Goal: Task Accomplishment & Management: Use online tool/utility

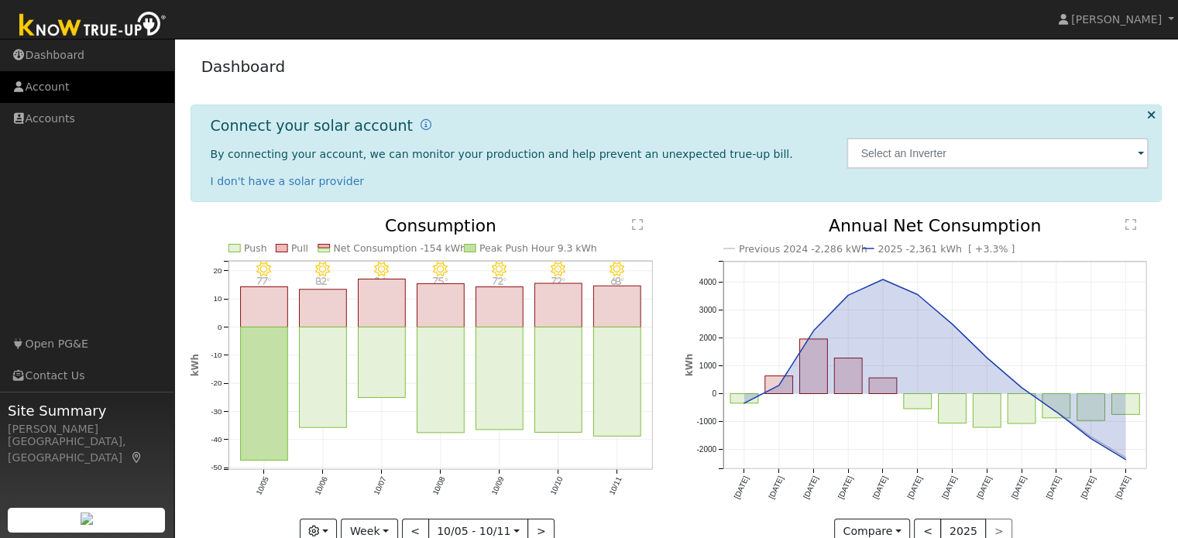
click at [34, 79] on link "Account" at bounding box center [87, 87] width 174 height 32
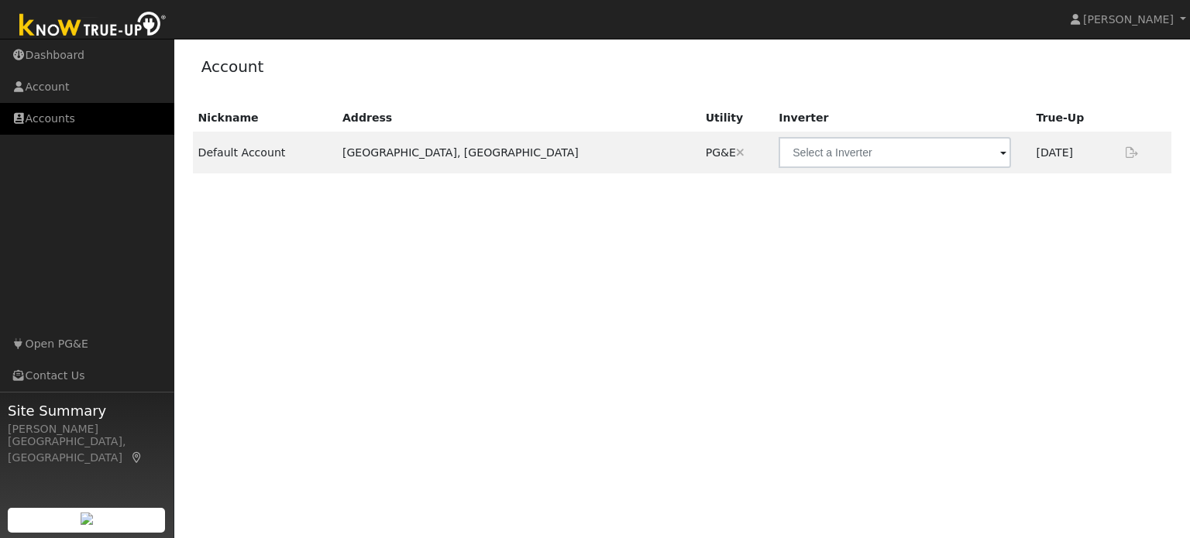
click at [97, 127] on link "Accounts" at bounding box center [87, 119] width 174 height 32
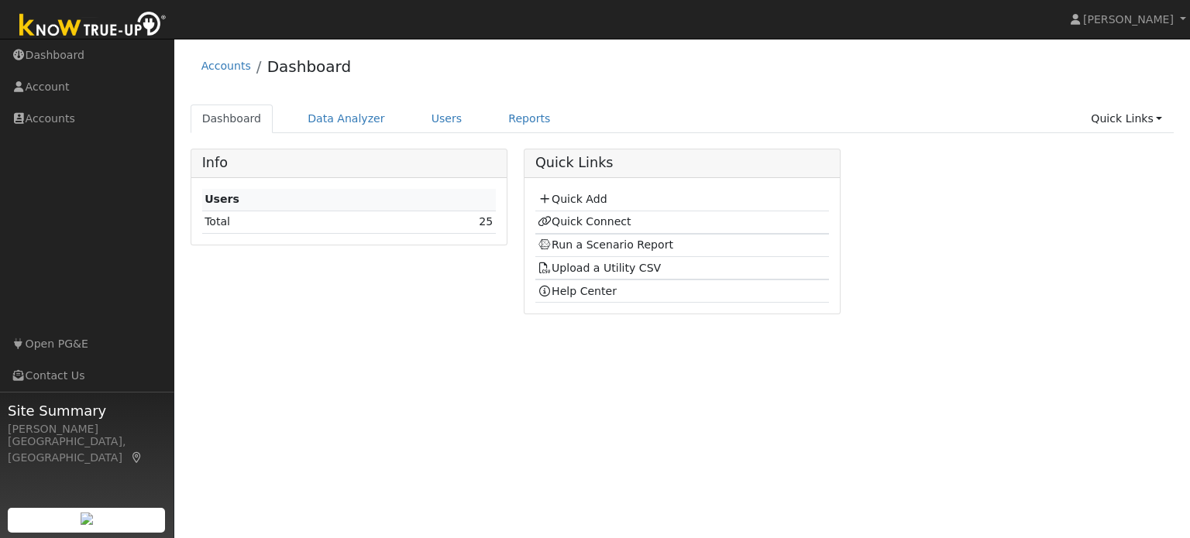
click at [568, 190] on td "Quick Add" at bounding box center [682, 200] width 294 height 22
click at [568, 196] on link "Quick Add" at bounding box center [572, 199] width 69 height 12
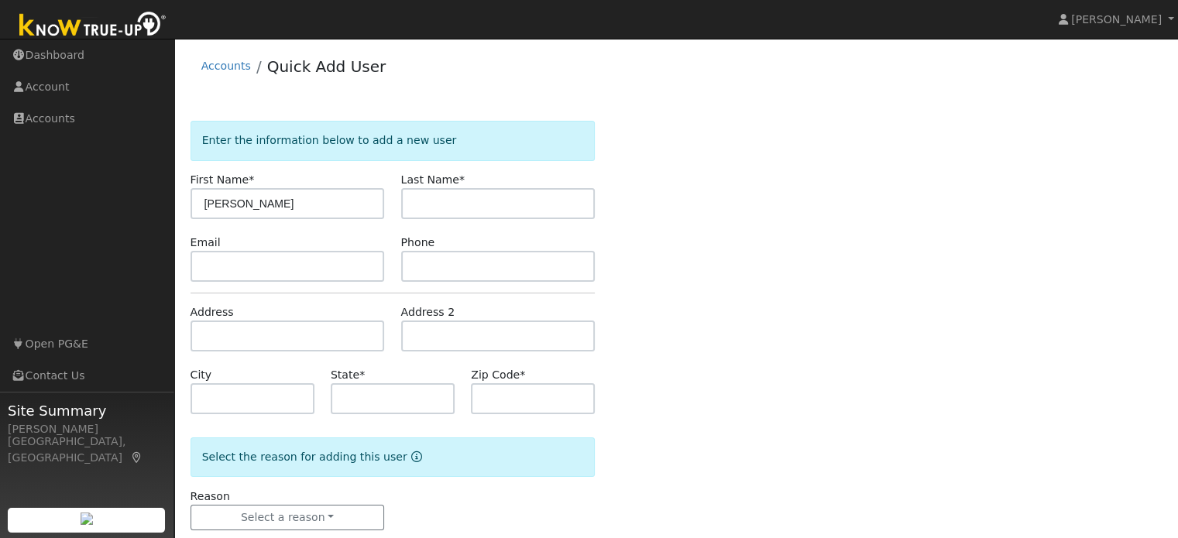
type input "[PERSON_NAME]"
type input "Rockwell"
type input "CA"
type input "+"
type input "95361"
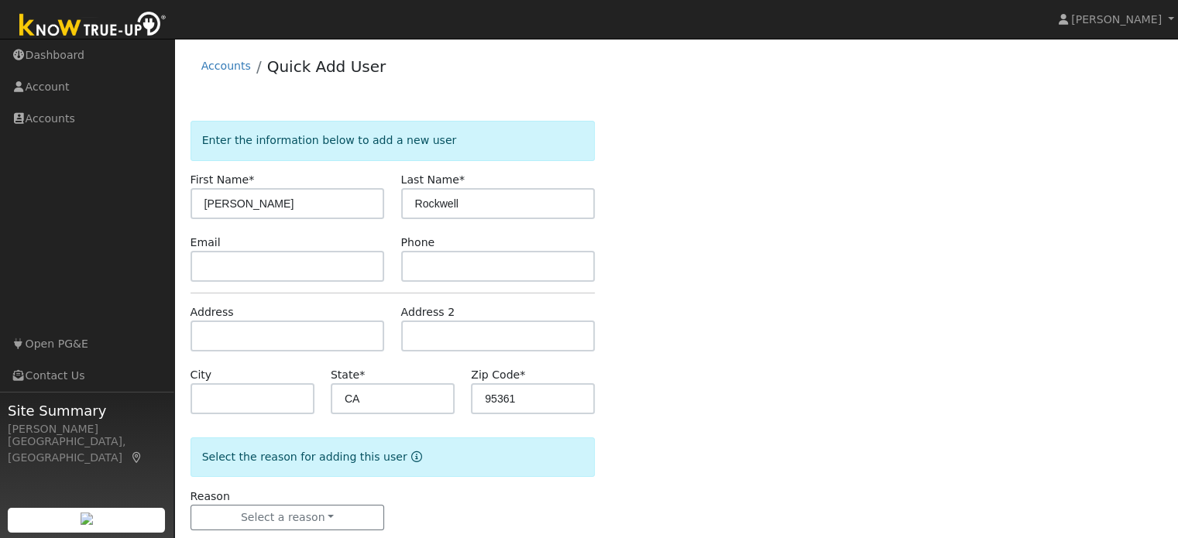
click at [707, 169] on div "Enter the information below to add a new user First Name * Lance Last Name * Ro…" at bounding box center [677, 341] width 972 height 441
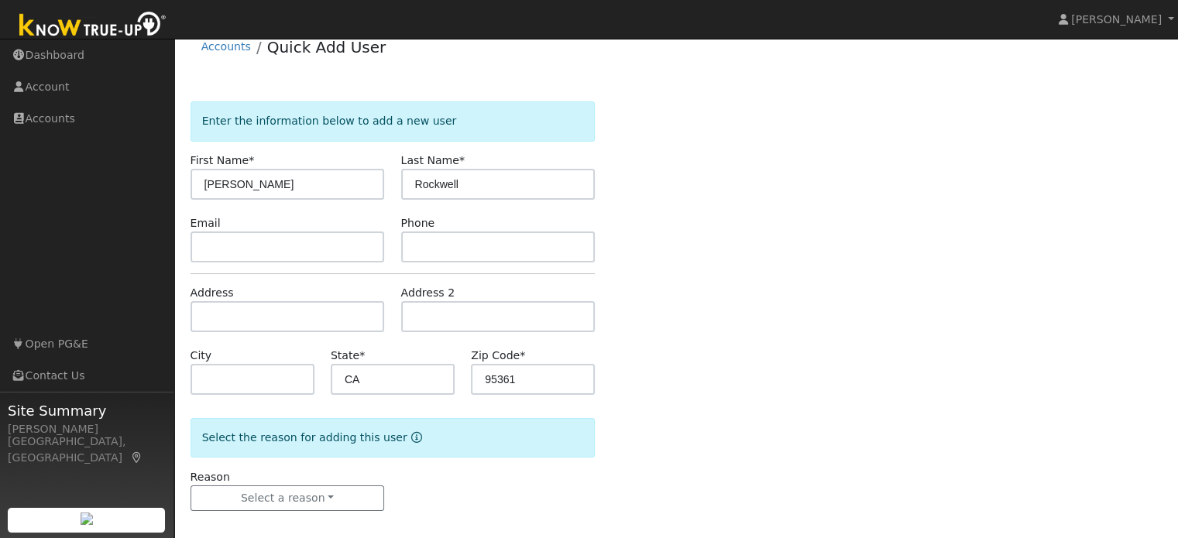
scroll to position [30, 0]
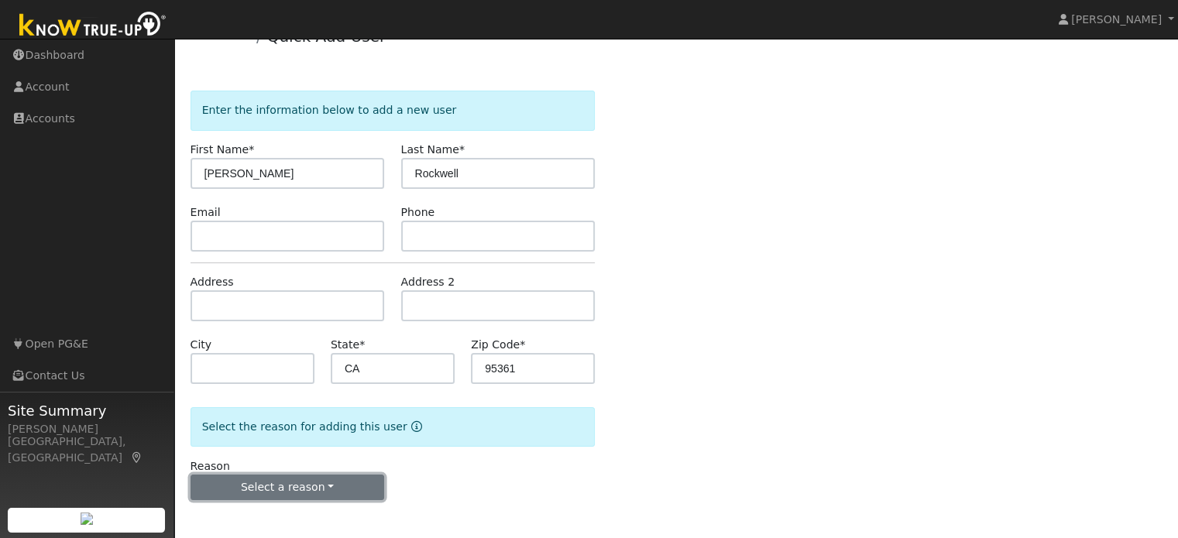
click at [294, 494] on button "Select a reason" at bounding box center [288, 488] width 194 height 26
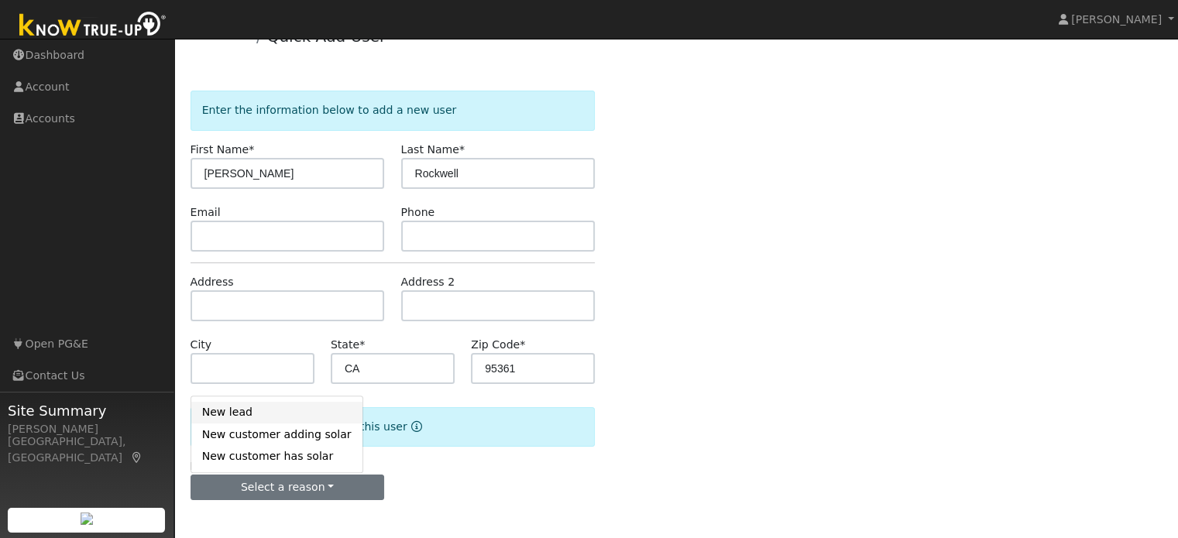
click at [288, 421] on link "New lead" at bounding box center [276, 413] width 171 height 22
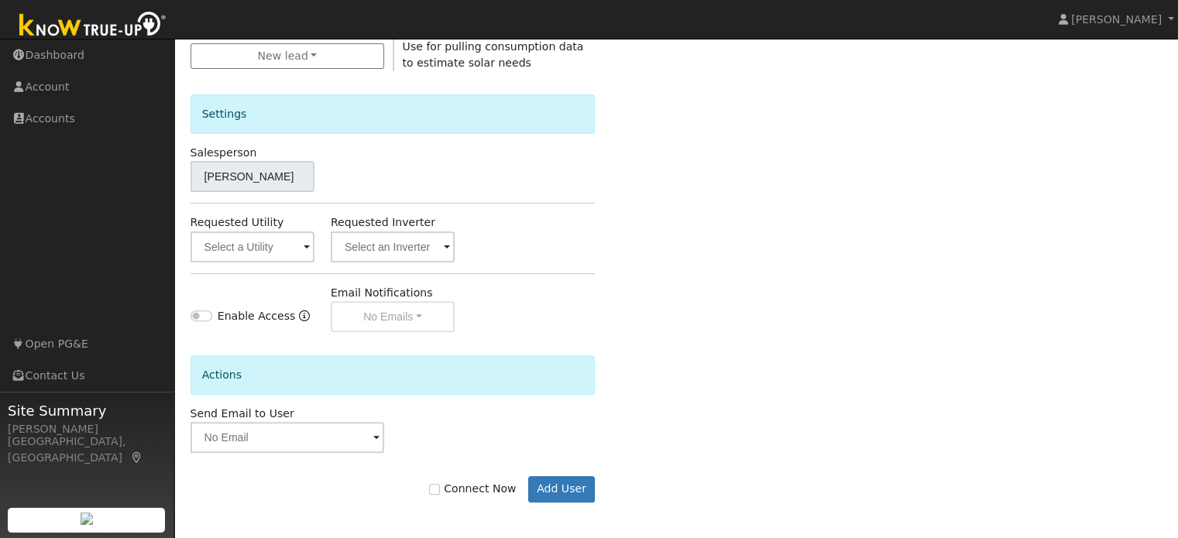
scroll to position [463, 0]
click at [289, 249] on input "text" at bounding box center [253, 246] width 124 height 31
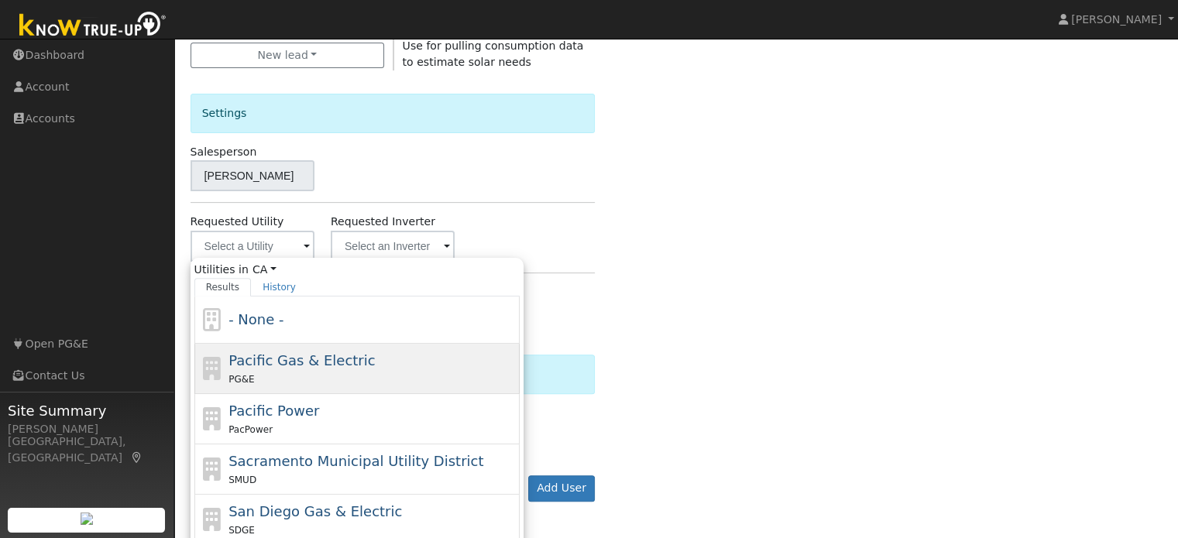
click at [304, 354] on span "Pacific Gas & Electric" at bounding box center [302, 361] width 146 height 16
type input "Pacific Gas & Electric"
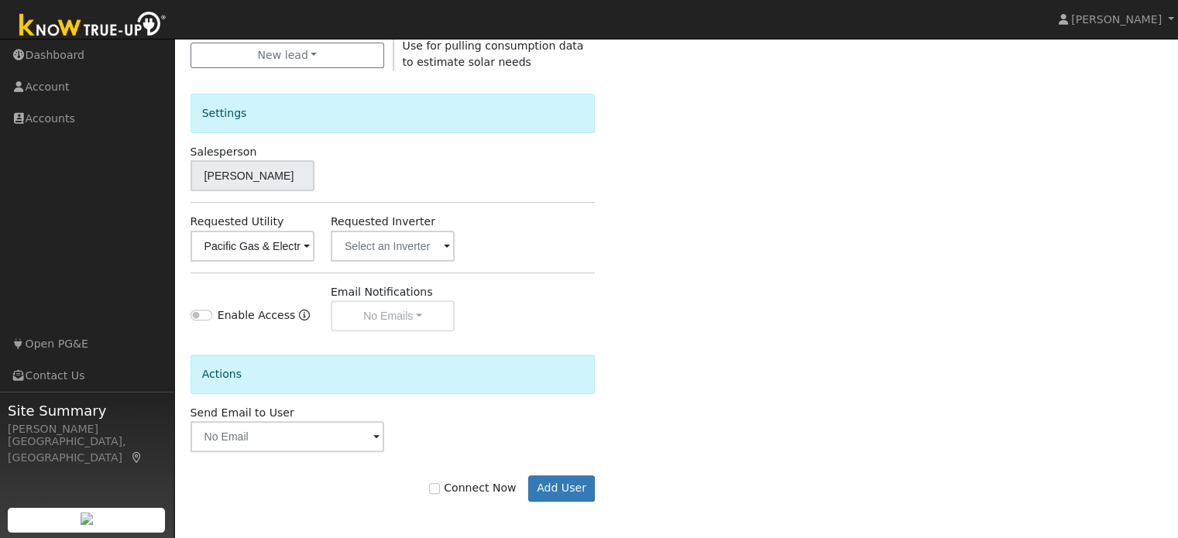
click at [535, 292] on div "Enable Access Email Notifications No Emails No Emails Weekly Emails Monthly Ema…" at bounding box center [392, 307] width 421 height 47
click at [440, 492] on input "Connect Now" at bounding box center [434, 488] width 11 height 11
checkbox input "true"
click at [551, 488] on button "Add User" at bounding box center [561, 489] width 67 height 26
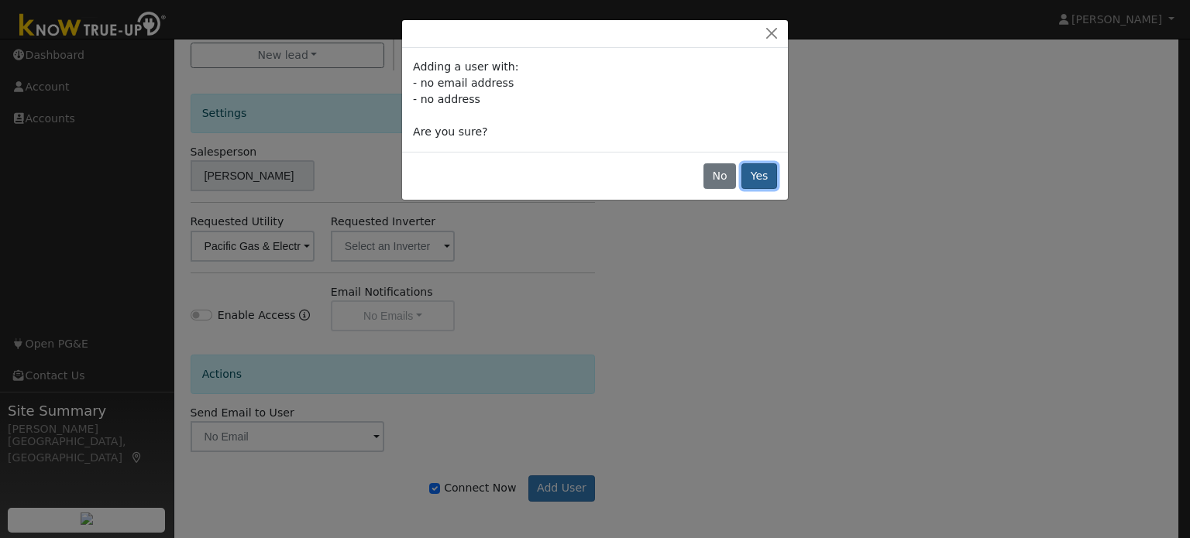
click at [759, 176] on button "Yes" at bounding box center [759, 176] width 36 height 26
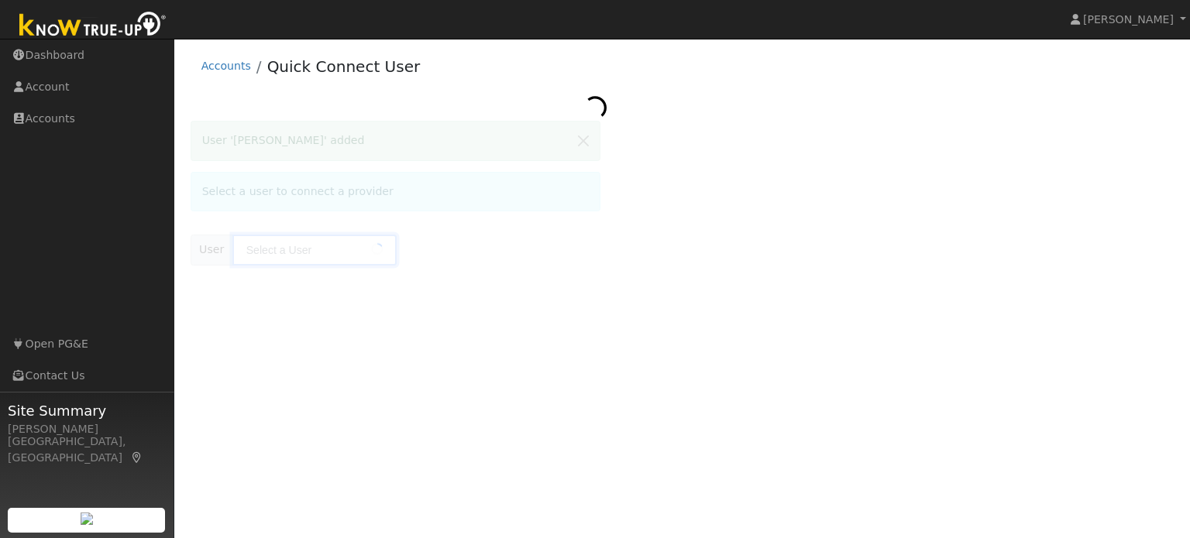
type input "[PERSON_NAME]"
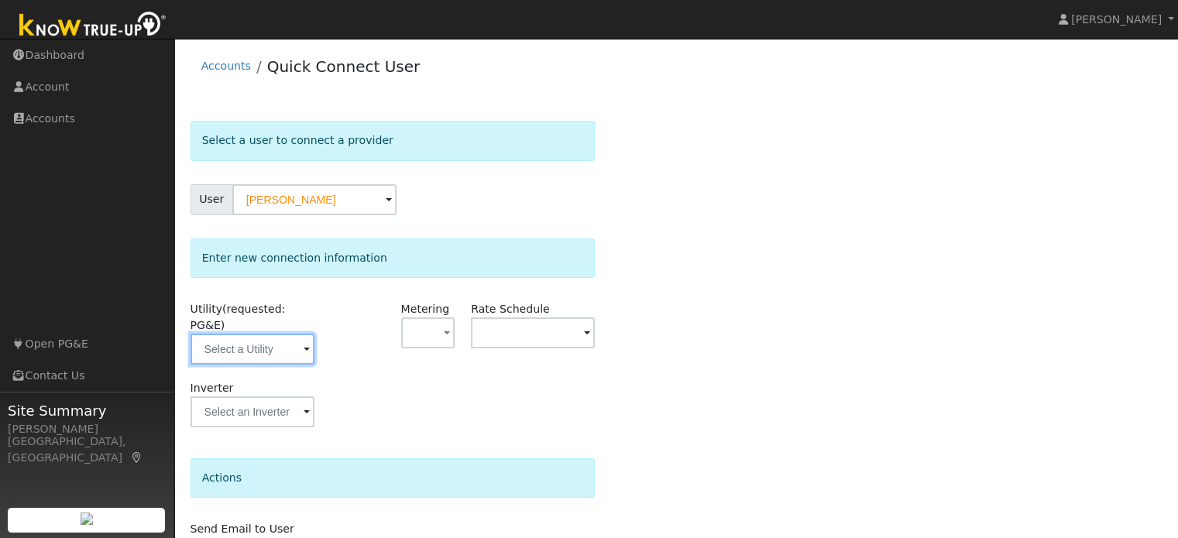
click at [274, 342] on input "text" at bounding box center [253, 349] width 124 height 31
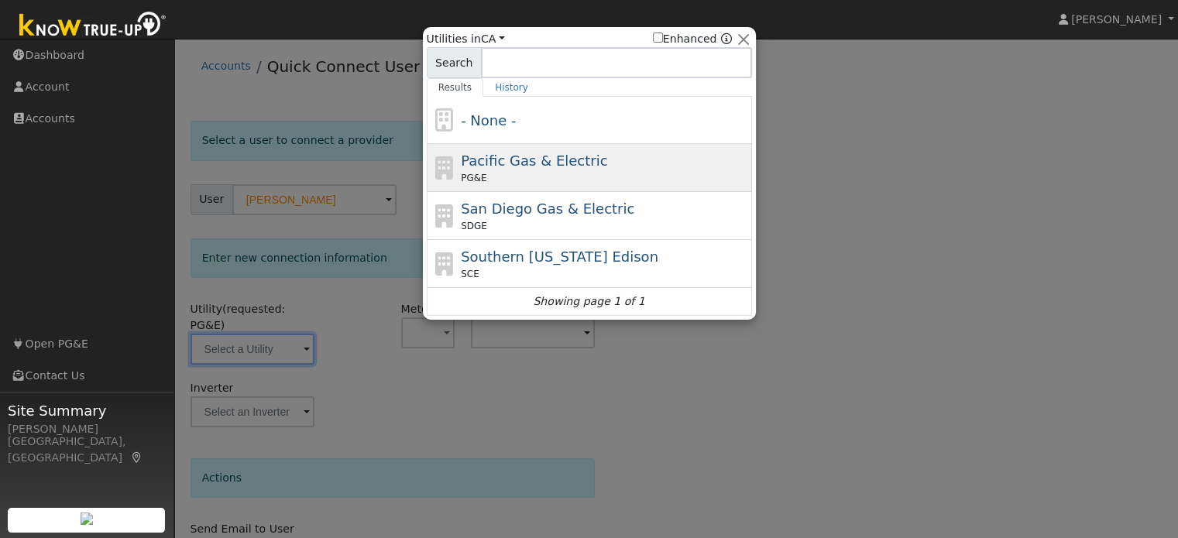
click at [512, 187] on div "Pacific Gas & Electric PG&E" at bounding box center [589, 168] width 325 height 48
type input "PG&E"
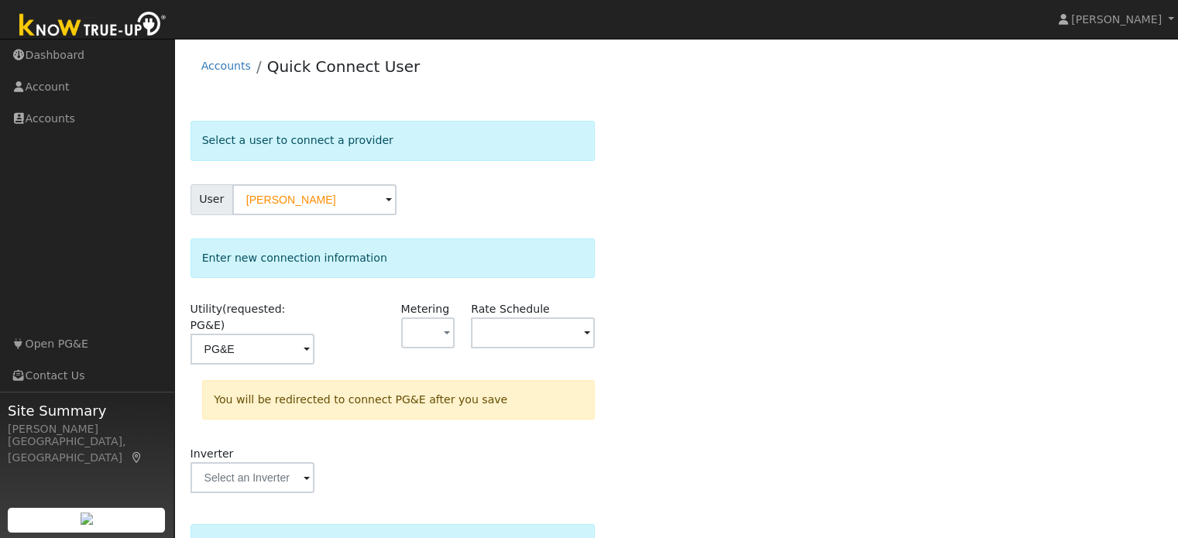
click at [759, 349] on div "Select a user to connect a provider User [PERSON_NAME] Account Default Account …" at bounding box center [677, 406] width 972 height 571
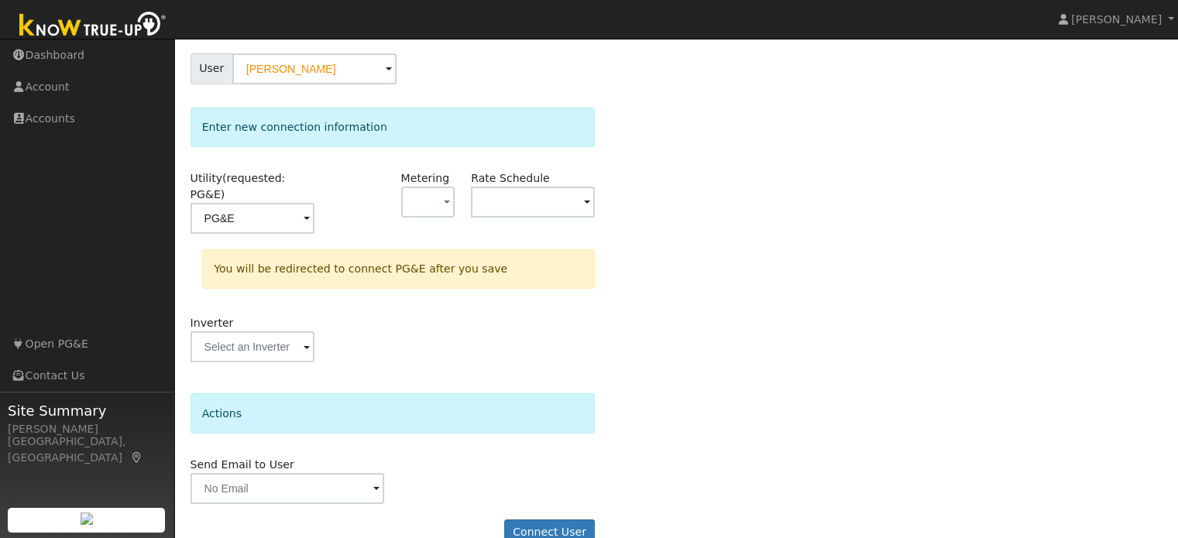
scroll to position [143, 0]
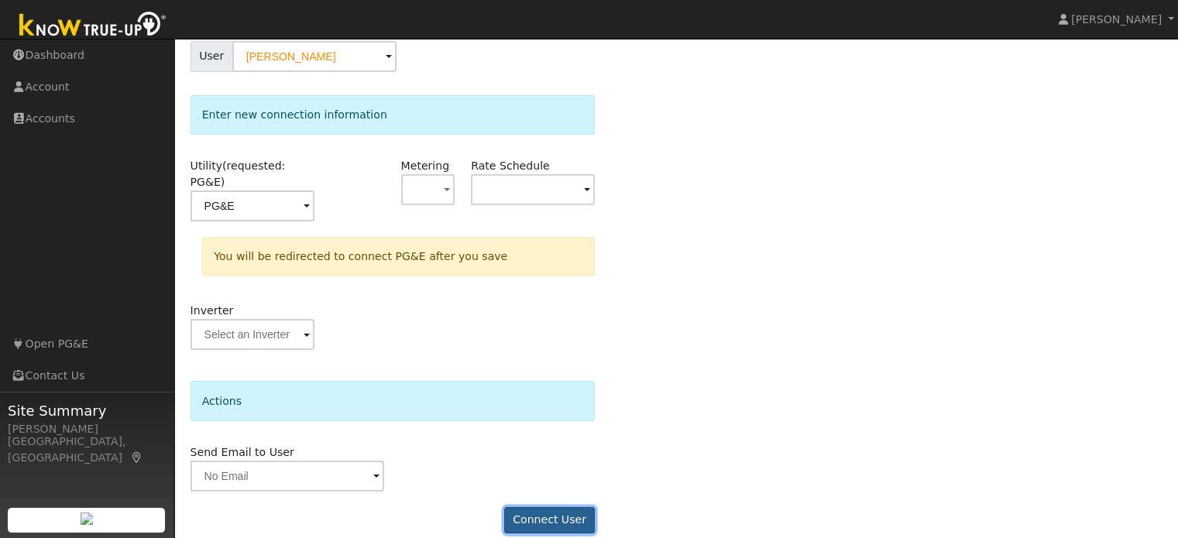
click at [559, 507] on button "Connect User" at bounding box center [549, 520] width 91 height 26
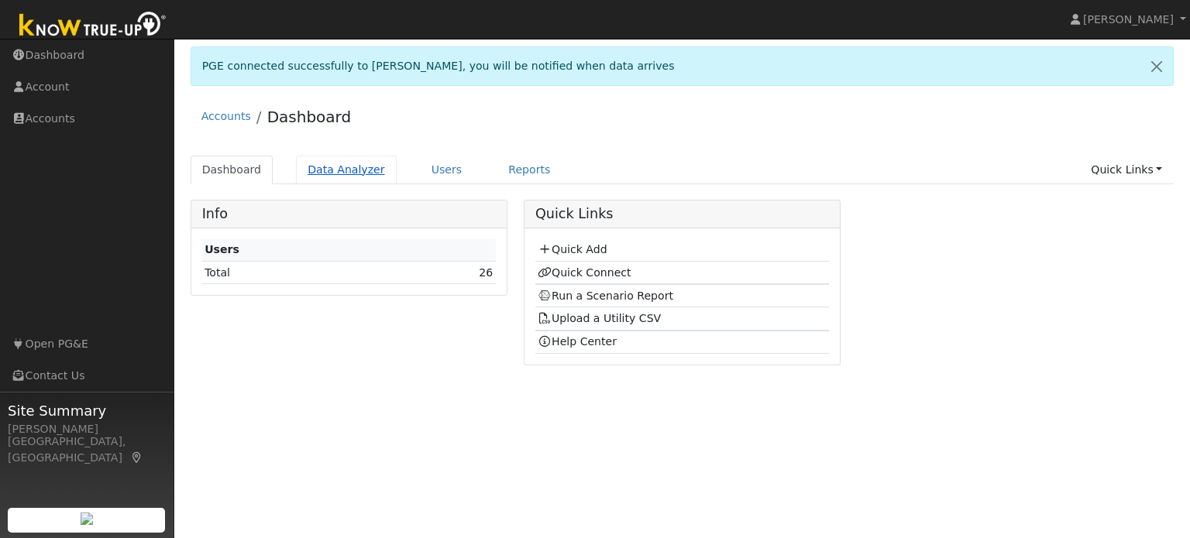
click at [359, 170] on link "Data Analyzer" at bounding box center [346, 170] width 101 height 29
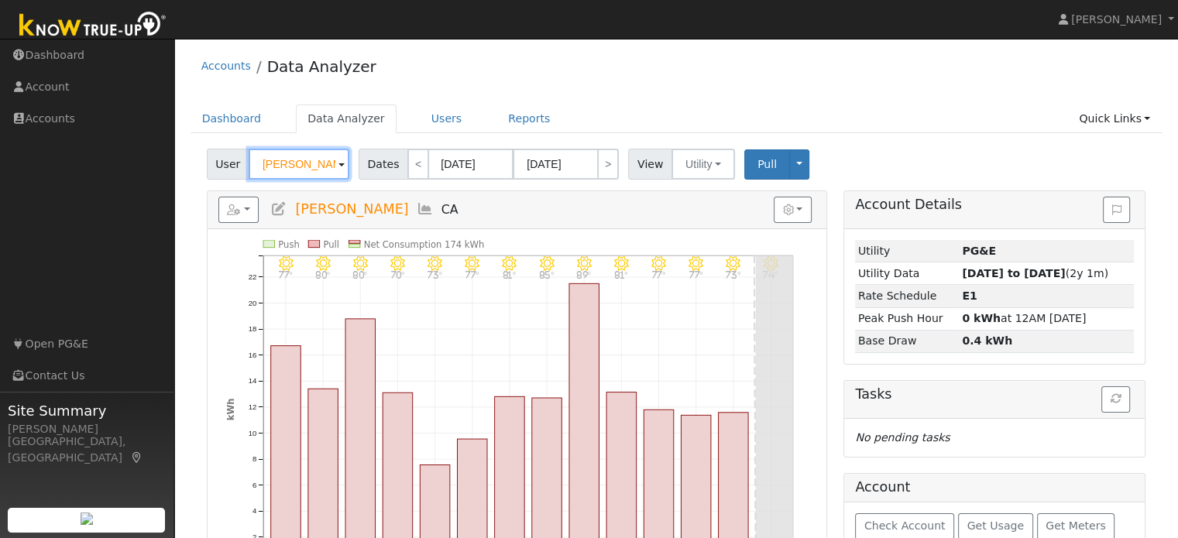
drag, startPoint x: 329, startPoint y: 166, endPoint x: 245, endPoint y: 165, distance: 83.7
click at [249, 165] on input "Libby Orvick" at bounding box center [299, 164] width 101 height 31
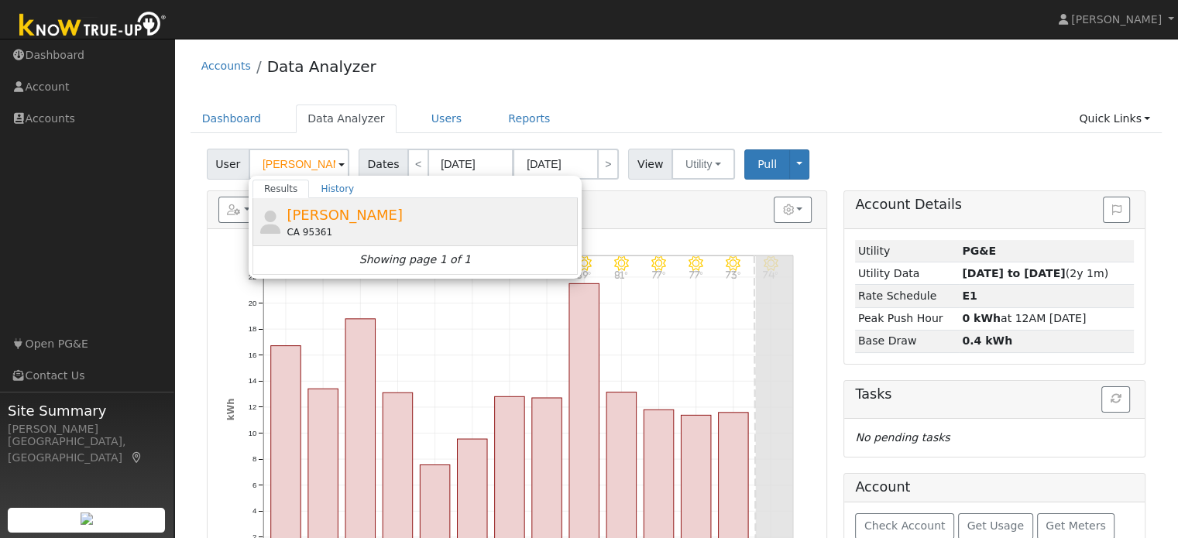
click at [357, 218] on span "Lance Rockwell" at bounding box center [345, 215] width 116 height 16
type input "Lance Rockwell"
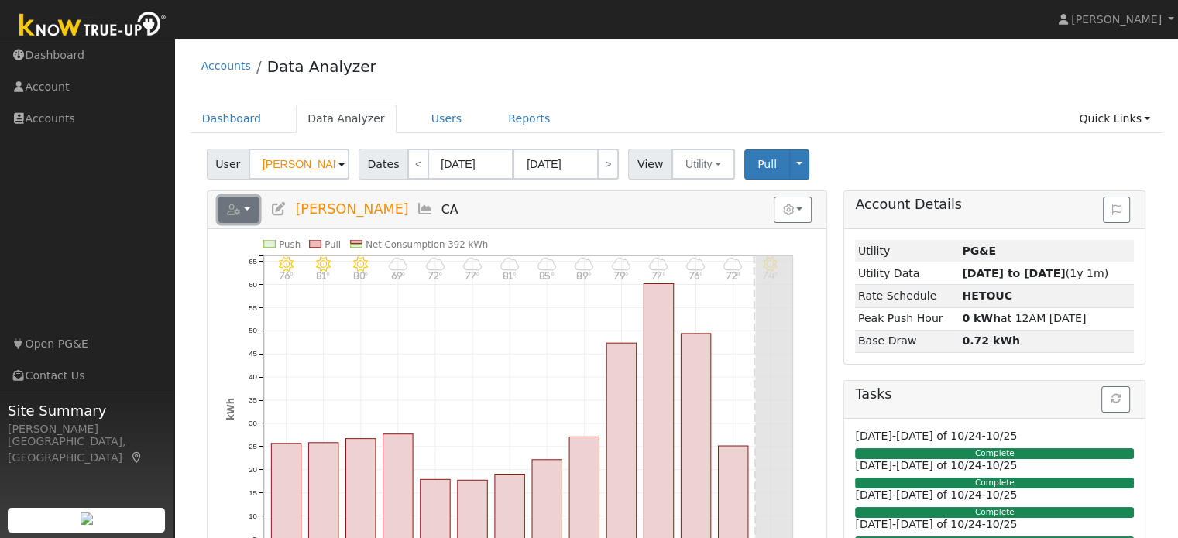
click at [248, 207] on button "button" at bounding box center [238, 210] width 41 height 26
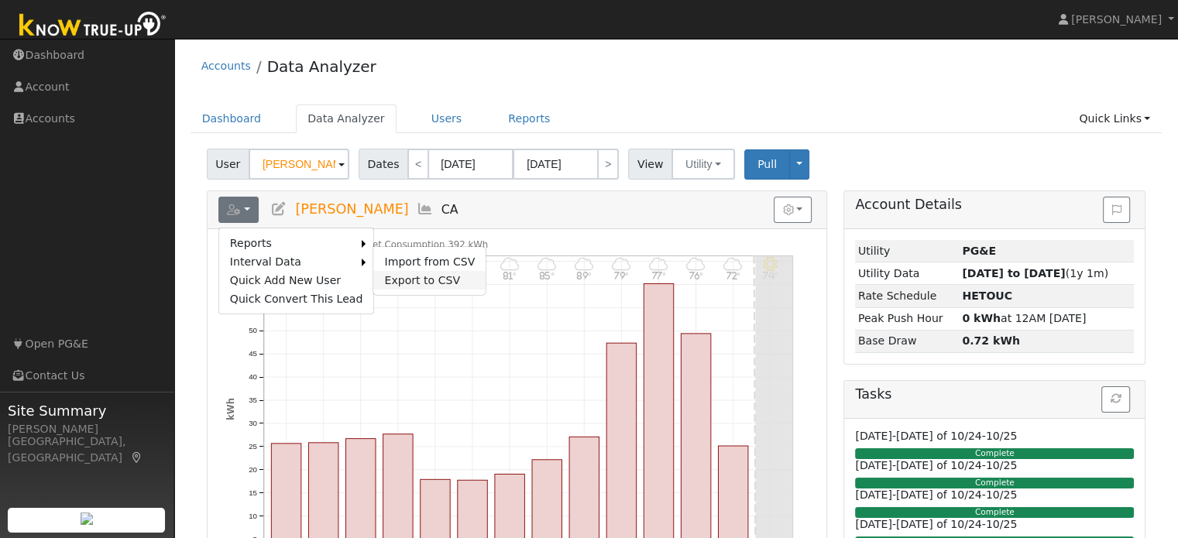
click at [408, 274] on link "Export to CSV" at bounding box center [429, 280] width 112 height 19
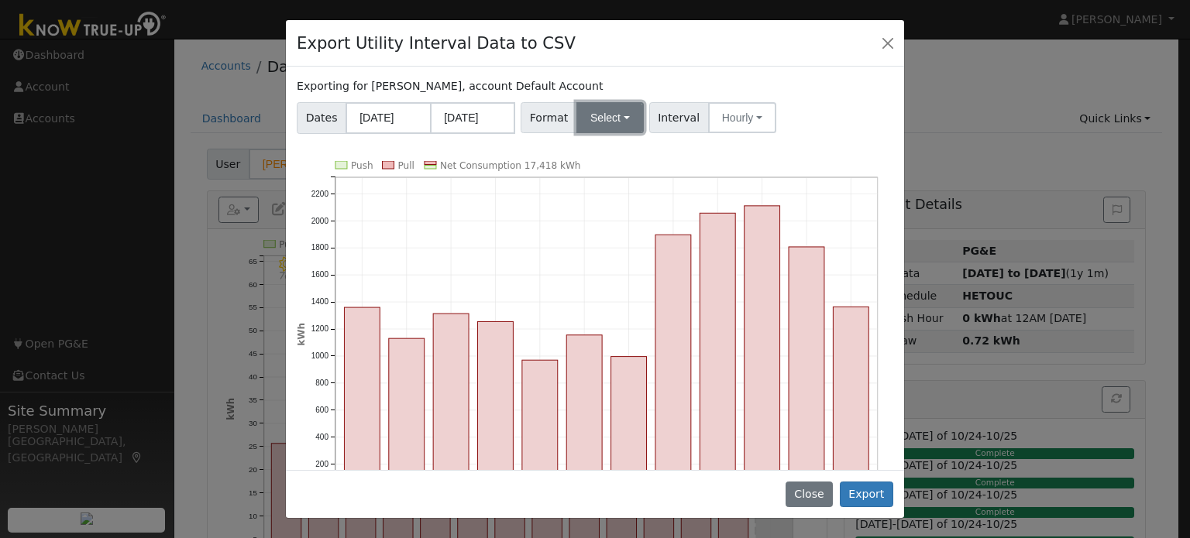
click at [602, 119] on button "Select" at bounding box center [609, 117] width 67 height 31
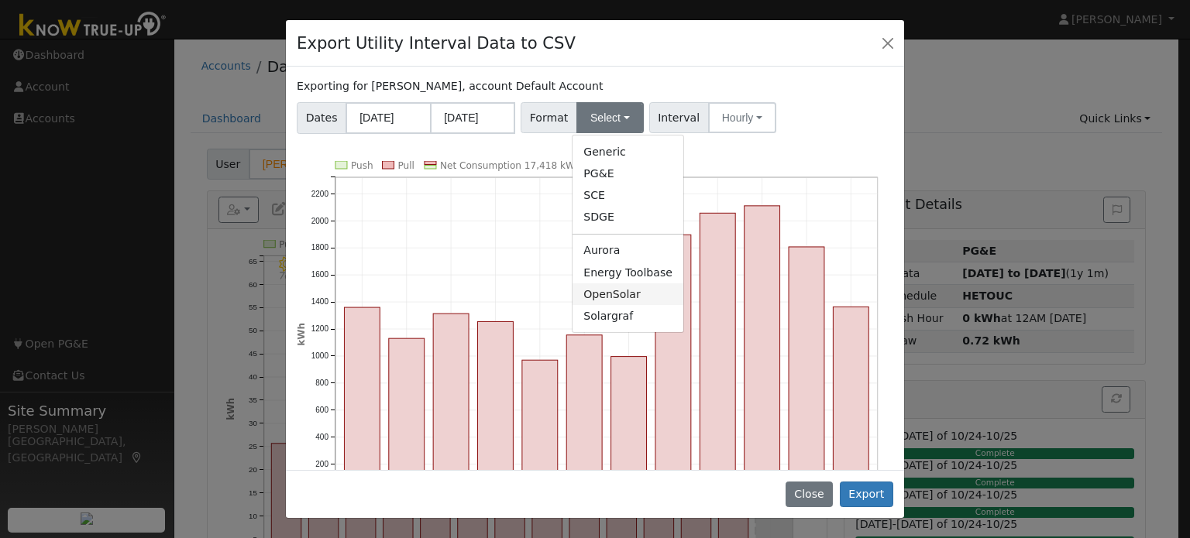
click at [616, 292] on link "OpenSolar" at bounding box center [628, 295] width 111 height 22
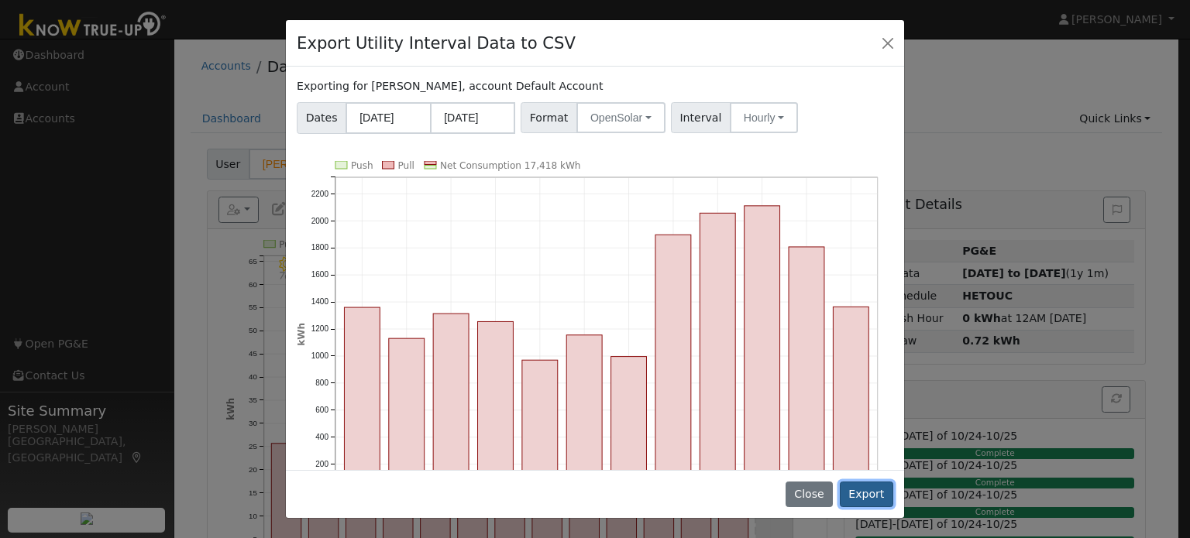
click at [865, 492] on button "Export" at bounding box center [866, 495] width 53 height 26
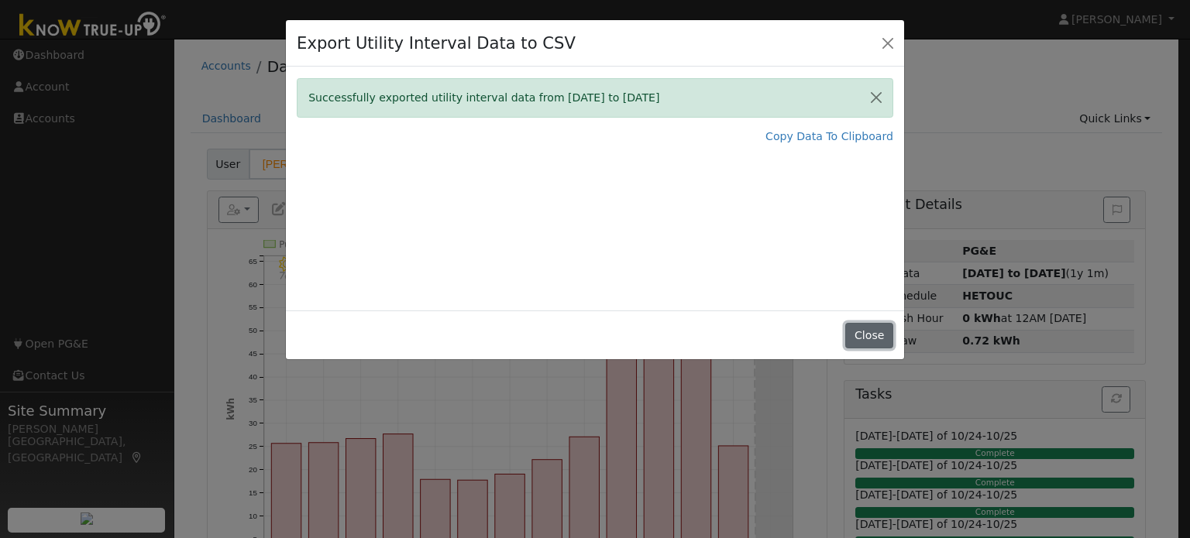
click at [875, 339] on button "Close" at bounding box center [868, 336] width 47 height 26
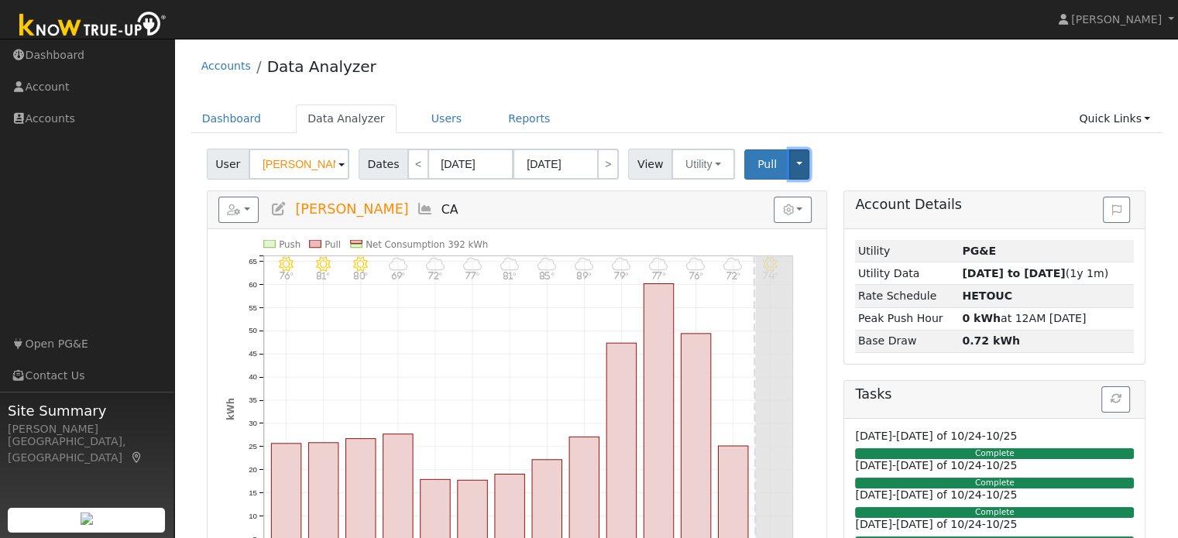
click at [789, 154] on button "Toggle Dropdown" at bounding box center [799, 165] width 20 height 30
click at [598, 205] on h5 "Reports Scenario Health Check Energy Audit Account Timeline User Audit Trail In…" at bounding box center [516, 210] width 597 height 26
click at [431, 124] on link "Users" at bounding box center [447, 119] width 54 height 29
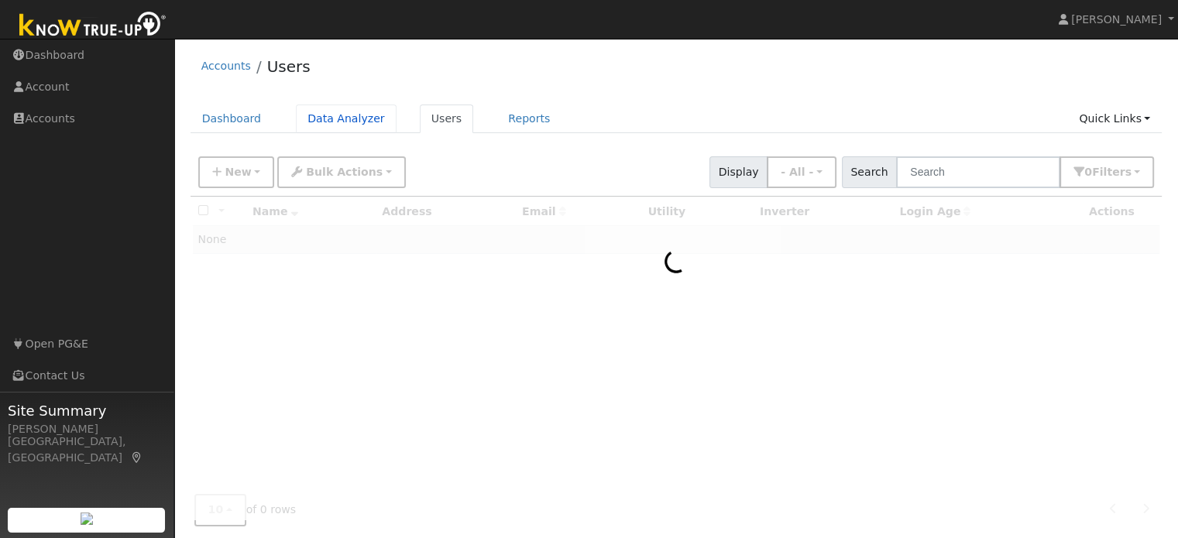
click at [339, 126] on link "Data Analyzer" at bounding box center [346, 119] width 101 height 29
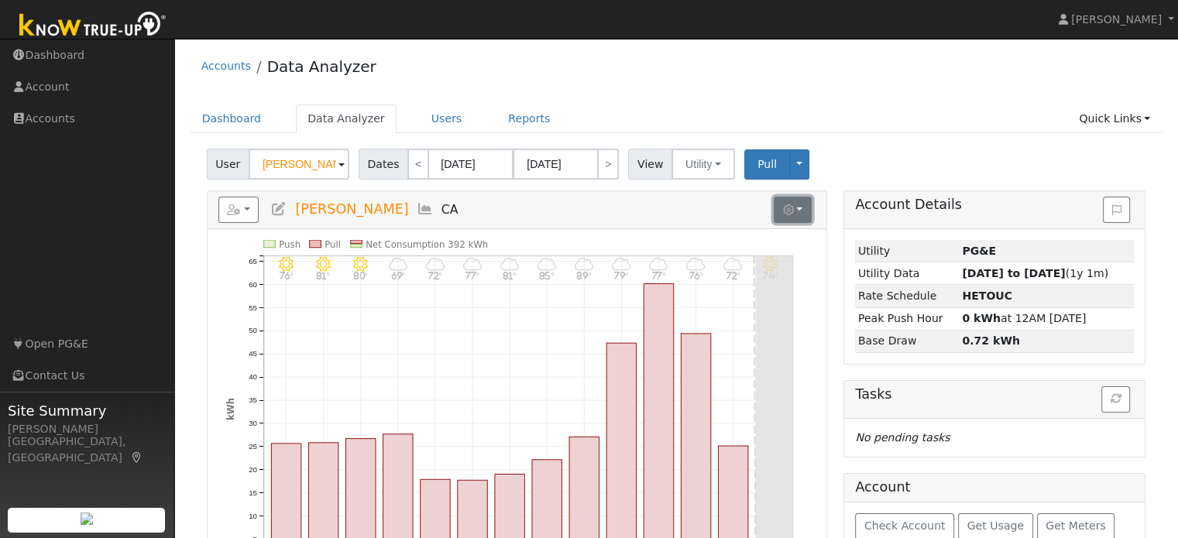
click at [796, 206] on button "button" at bounding box center [793, 210] width 38 height 26
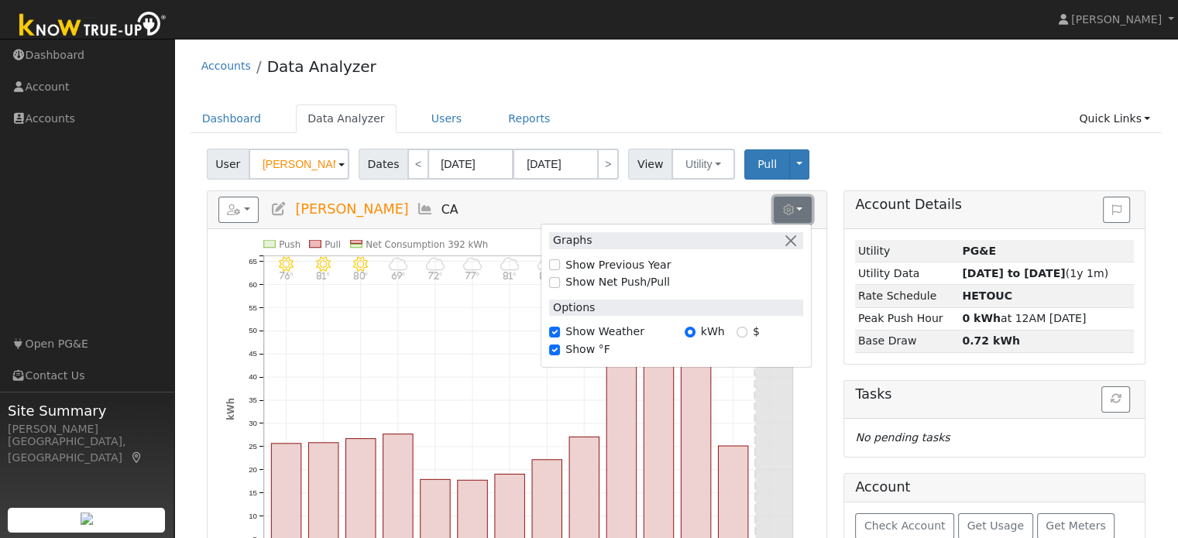
click at [796, 206] on button "button" at bounding box center [793, 210] width 38 height 26
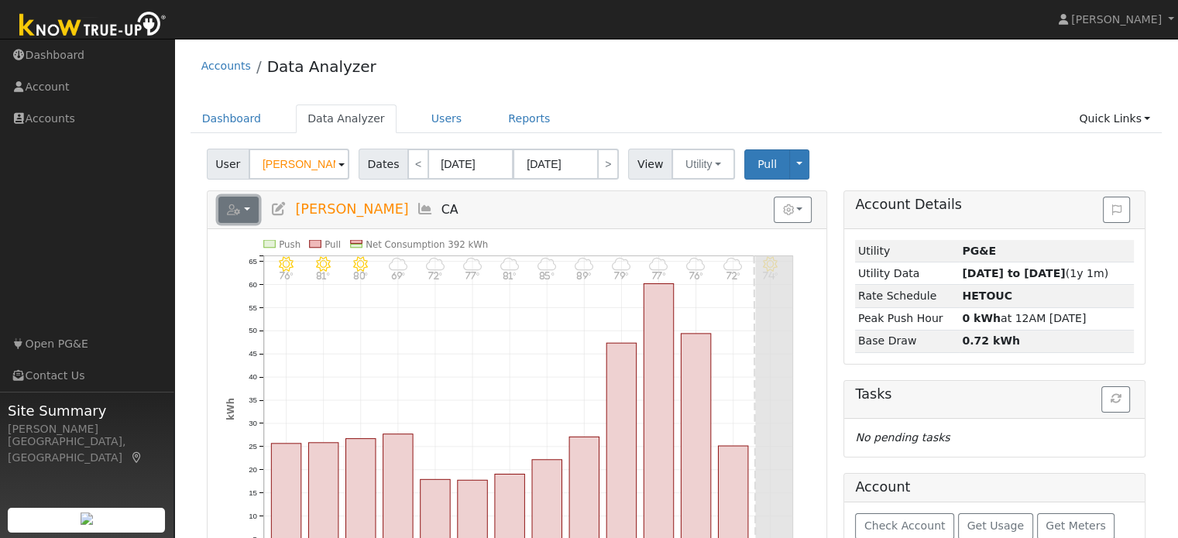
click at [223, 216] on button "button" at bounding box center [238, 210] width 41 height 26
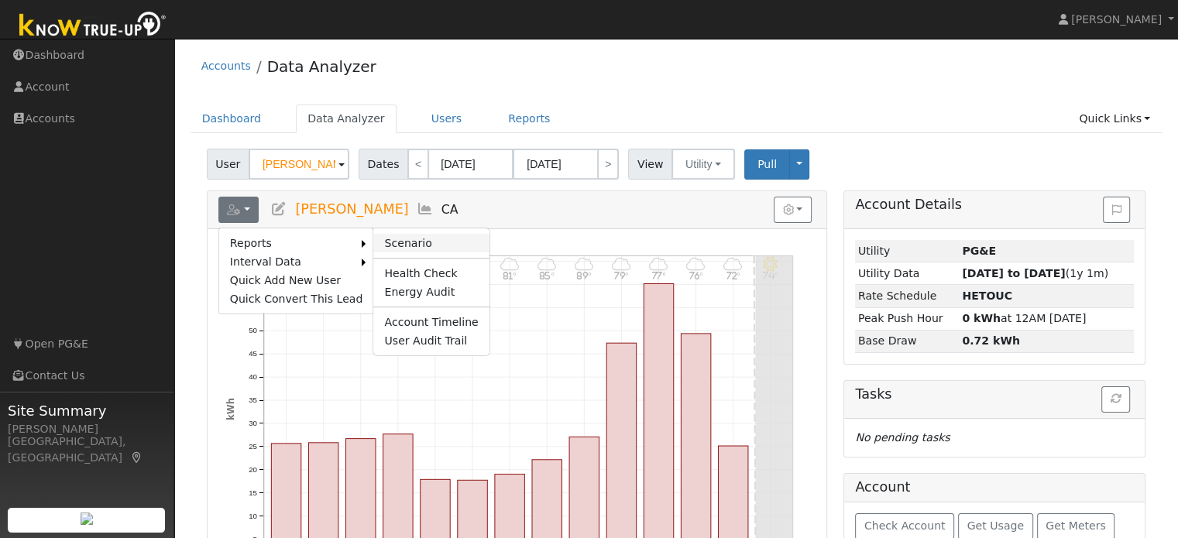
click at [390, 244] on link "Scenario" at bounding box center [430, 243] width 115 height 19
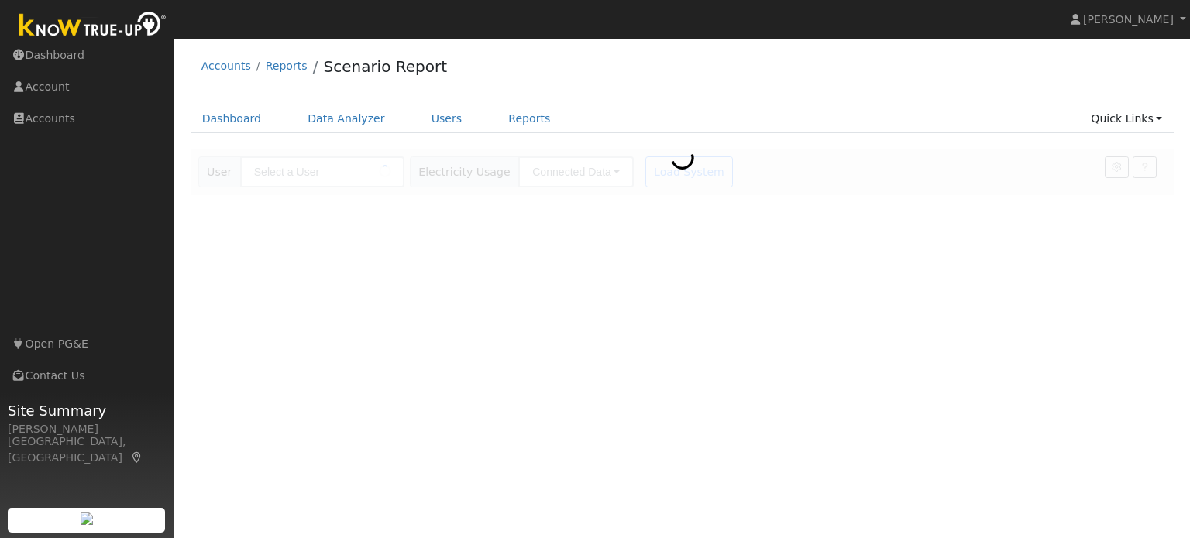
type input "[PERSON_NAME]"
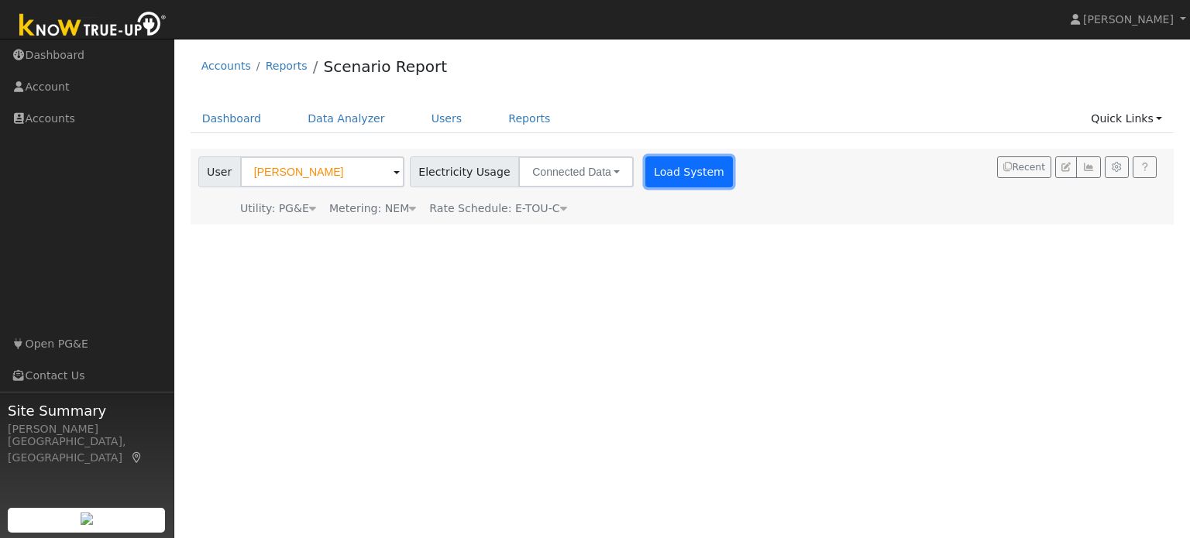
click at [657, 181] on button "Load System" at bounding box center [689, 172] width 88 height 31
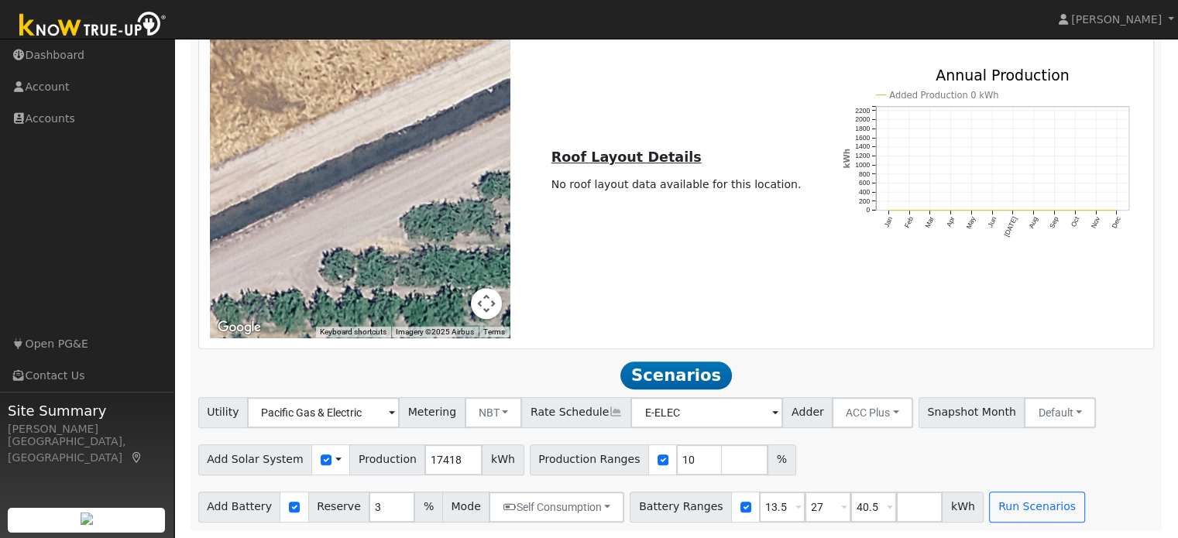
scroll to position [643, 0]
click at [676, 460] on input "10" at bounding box center [699, 460] width 46 height 31
type input "150"
type input "160"
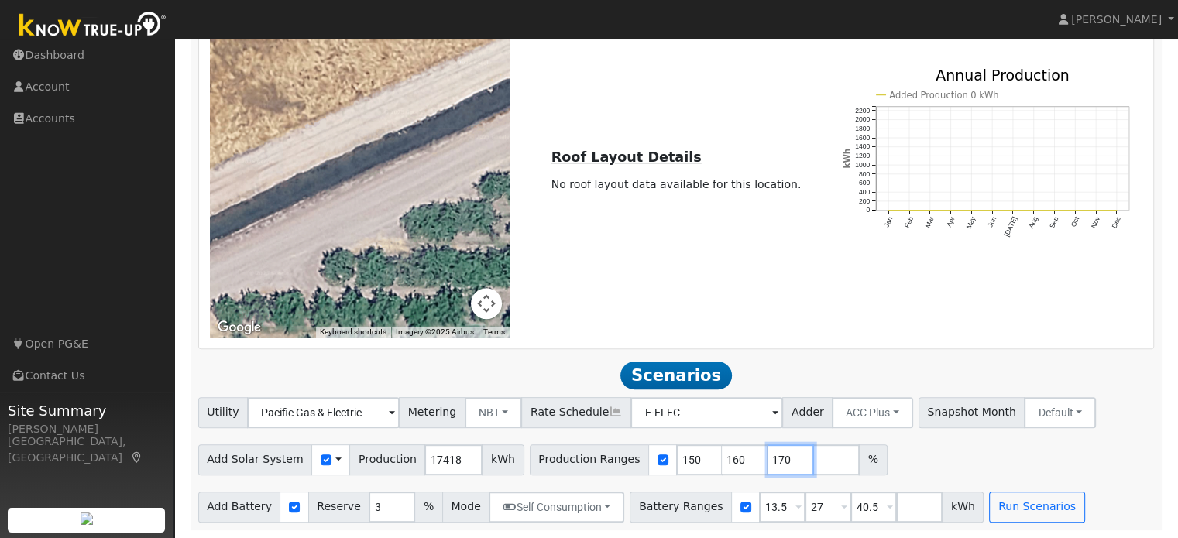
type input "170"
click at [887, 445] on div "Add Solar System Use CSV Data Production 17418 kWh Production Ranges 150 160 17…" at bounding box center [676, 457] width 962 height 36
click at [1003, 503] on button "Run Scenarios" at bounding box center [1036, 507] width 95 height 31
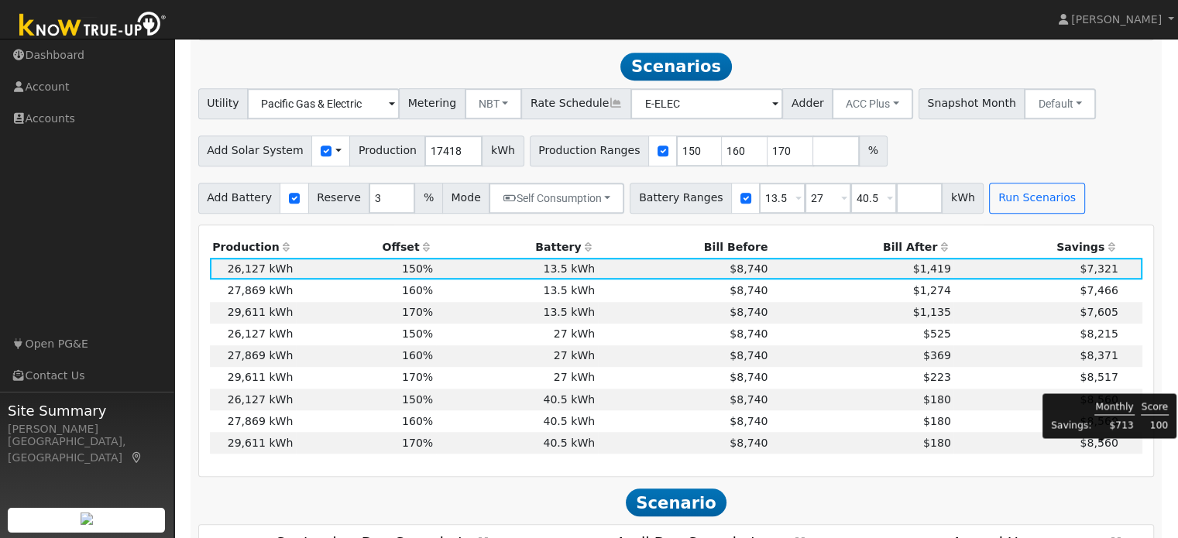
scroll to position [957, 0]
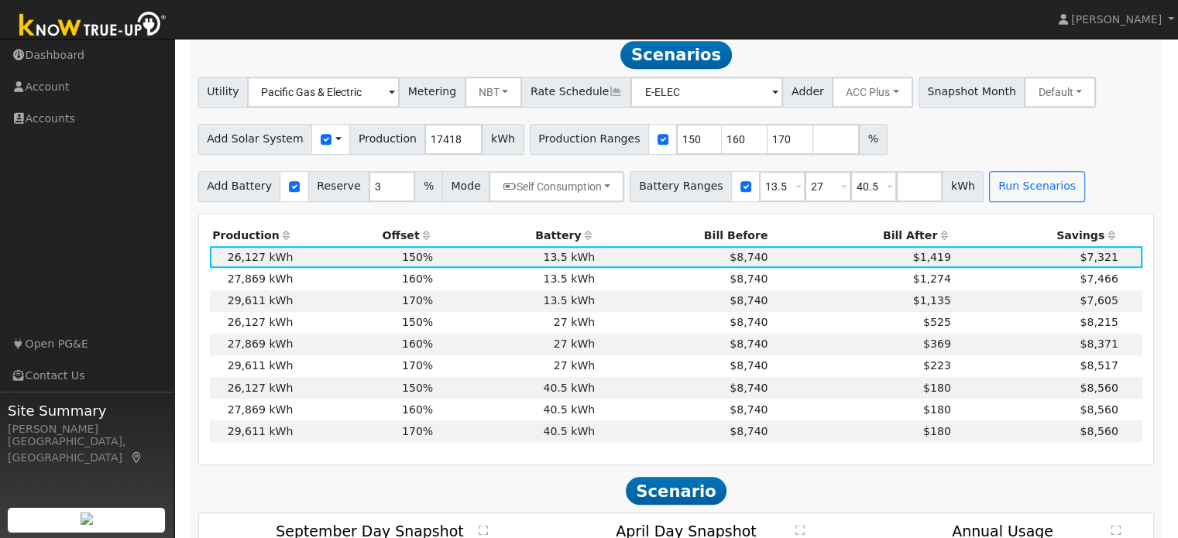
click at [937, 241] on icon at bounding box center [944, 235] width 14 height 11
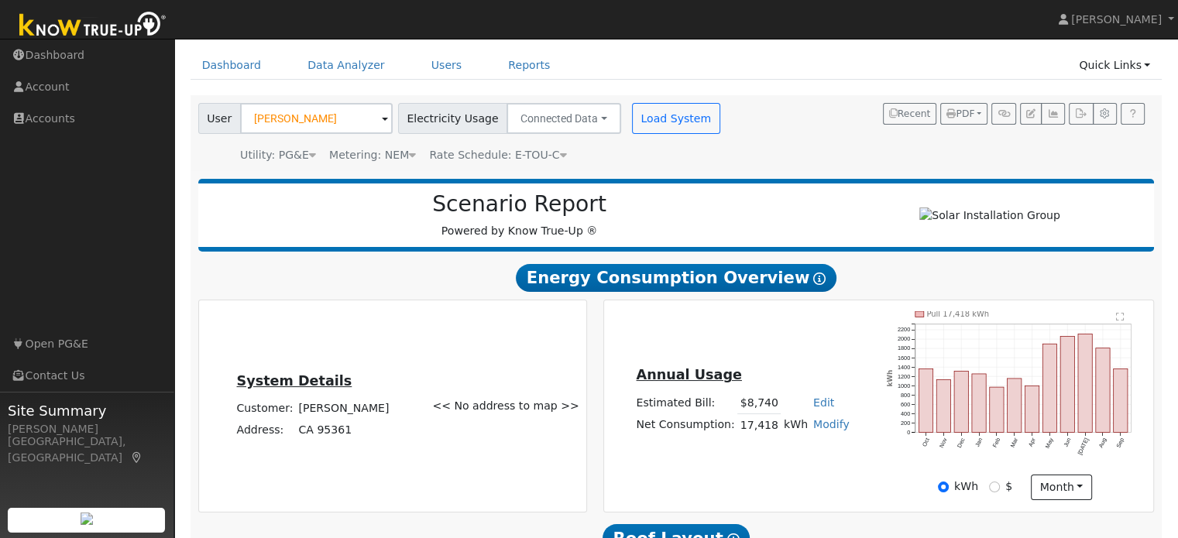
scroll to position [27, 0]
